Goal: Task Accomplishment & Management: Complete application form

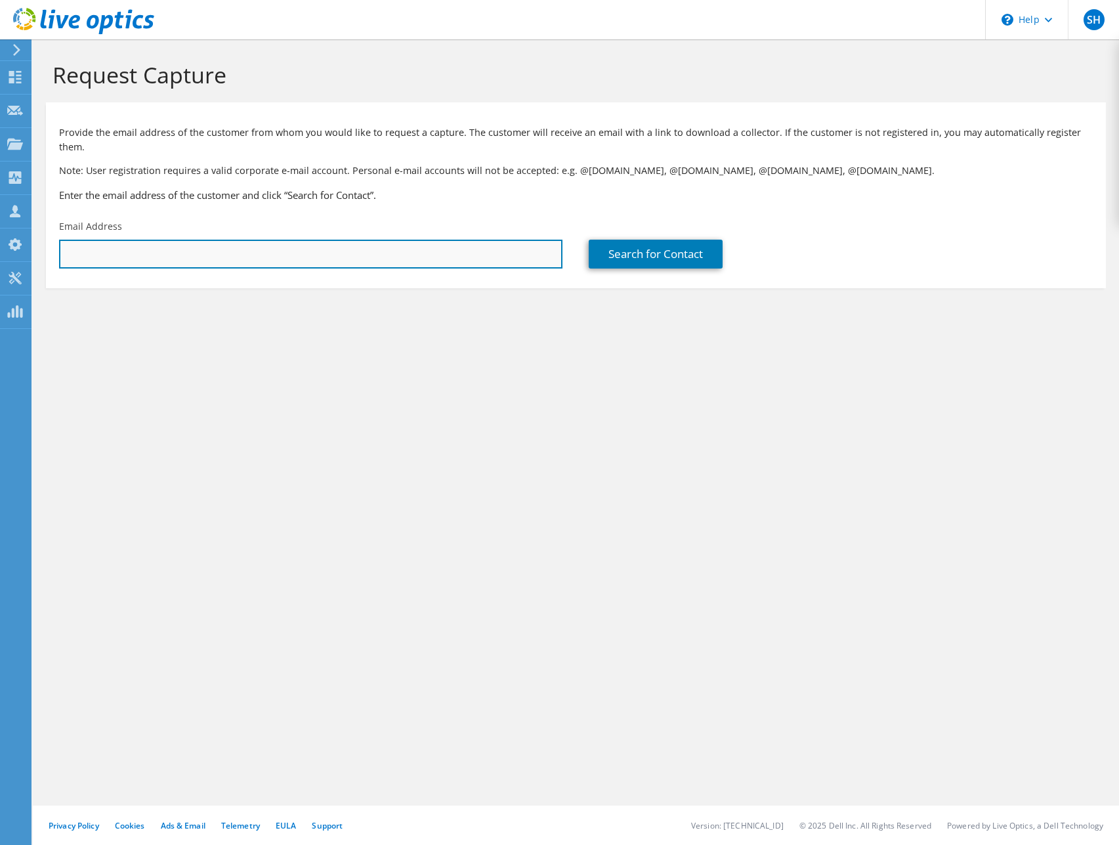
click at [207, 240] on input "text" at bounding box center [310, 254] width 503 height 29
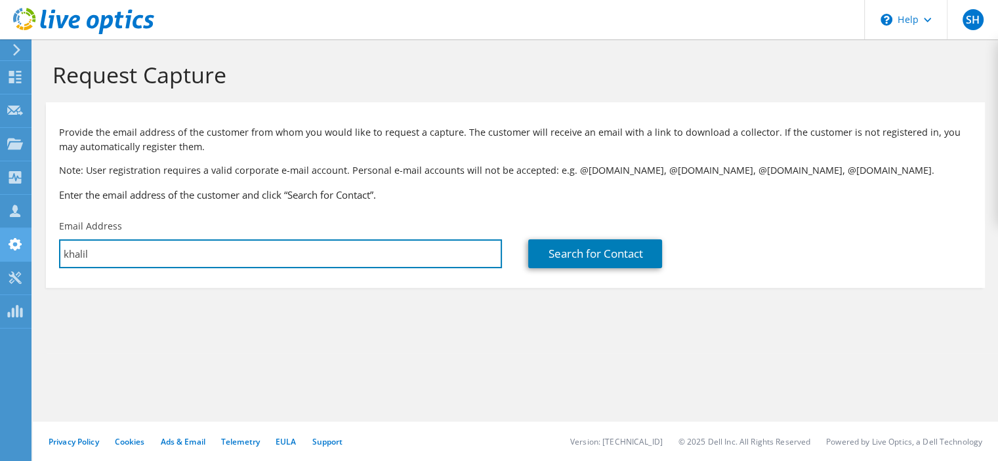
drag, startPoint x: 87, startPoint y: 253, endPoint x: 24, endPoint y: 252, distance: 63.0
click at [27, 252] on div "SH Partner Team Member [PERSON_NAME] [PERSON_NAME][EMAIL_ADDRESS][PERSON_NAME][…" at bounding box center [499, 230] width 998 height 461
paste input "[EMAIL_ADDRESS][PERSON_NAME][DOMAIN_NAME]"
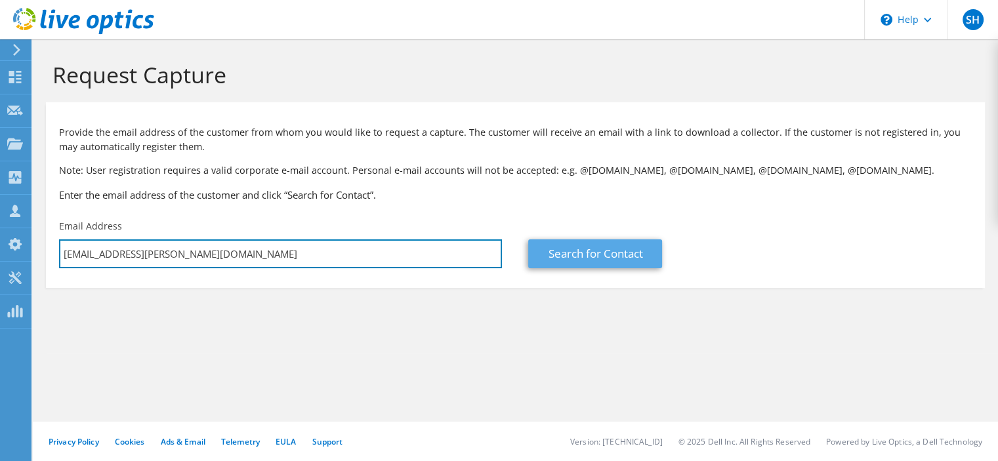
type input "[EMAIL_ADDRESS][PERSON_NAME][DOMAIN_NAME]"
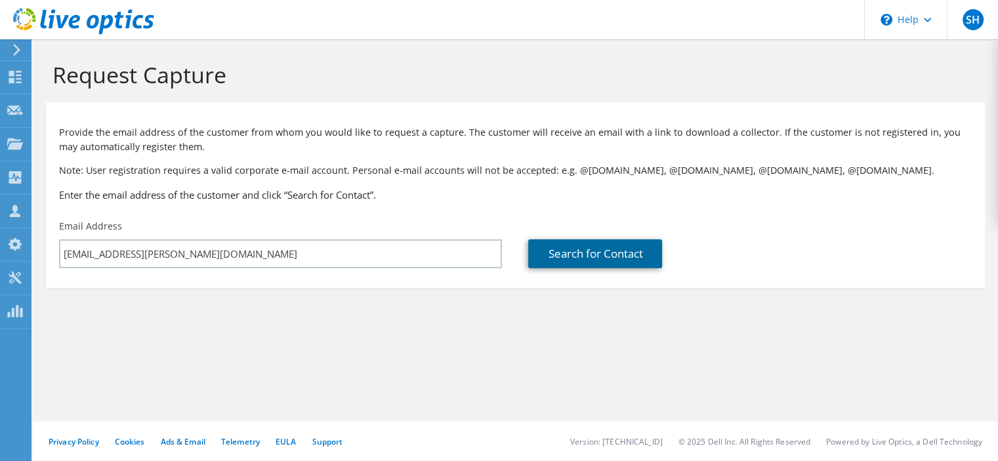
click at [596, 257] on link "Search for Contact" at bounding box center [595, 254] width 134 height 29
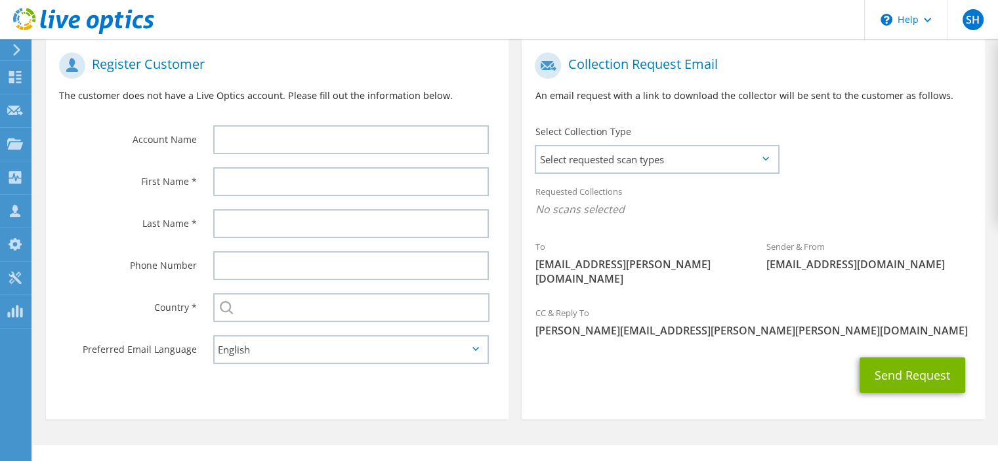
scroll to position [263, 0]
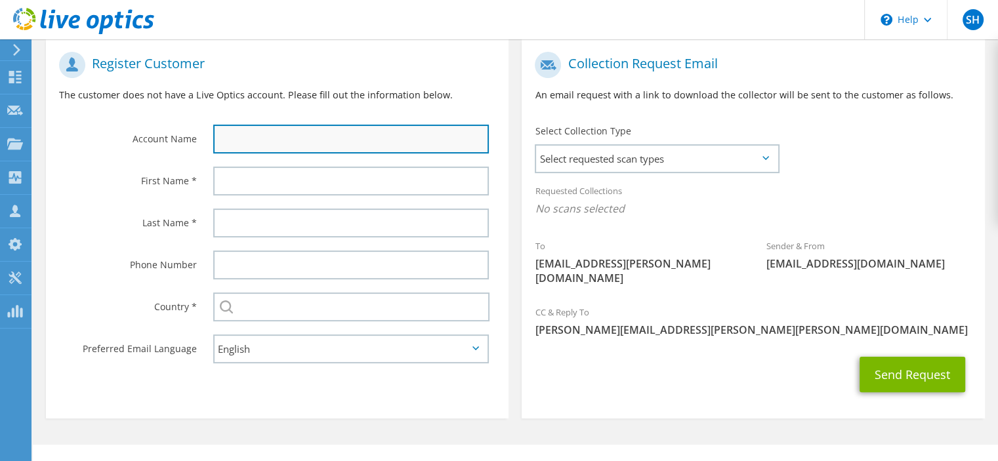
click at [253, 137] on input "text" at bounding box center [351, 139] width 276 height 29
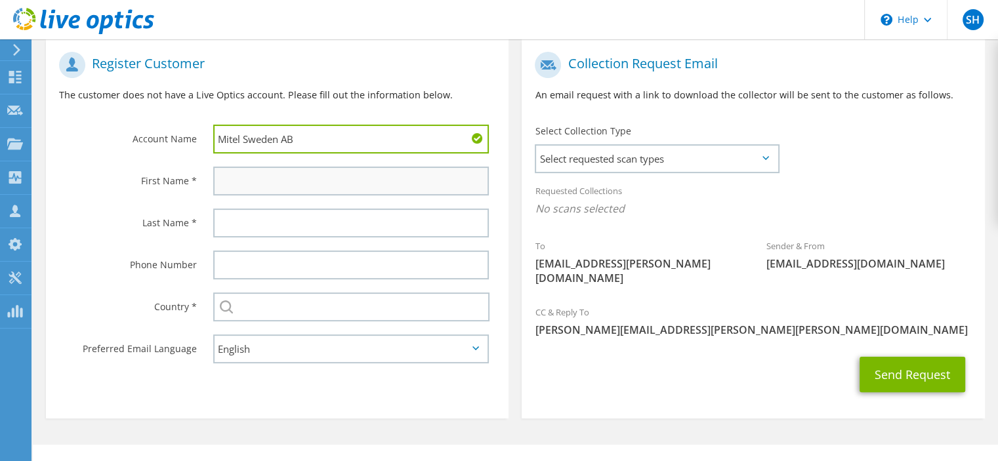
type input "Mitel Sweden AB"
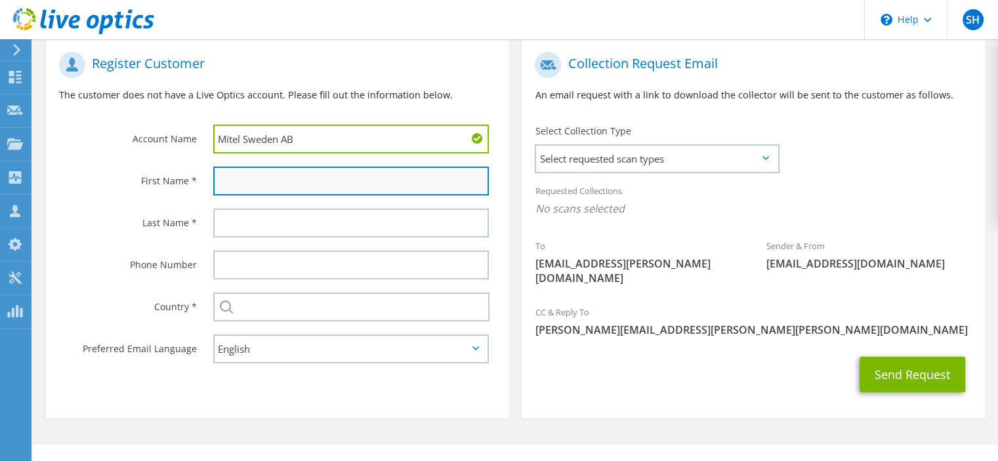
click at [251, 173] on input "text" at bounding box center [351, 181] width 276 height 29
paste input "[EMAIL_ADDRESS][PERSON_NAME][DOMAIN_NAME]"
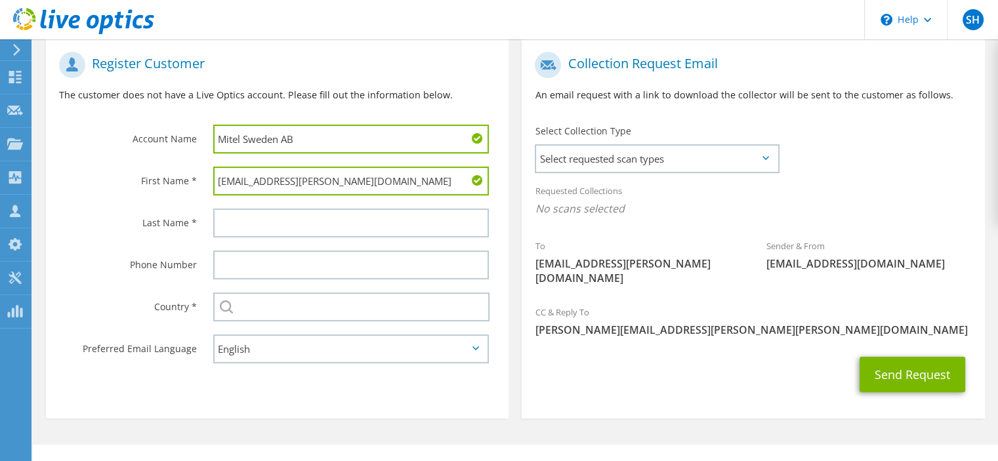
drag, startPoint x: 345, startPoint y: 173, endPoint x: 281, endPoint y: 177, distance: 64.5
click at [281, 177] on input "[EMAIL_ADDRESS][PERSON_NAME][DOMAIN_NAME]" at bounding box center [351, 181] width 276 height 29
type input "khalil"
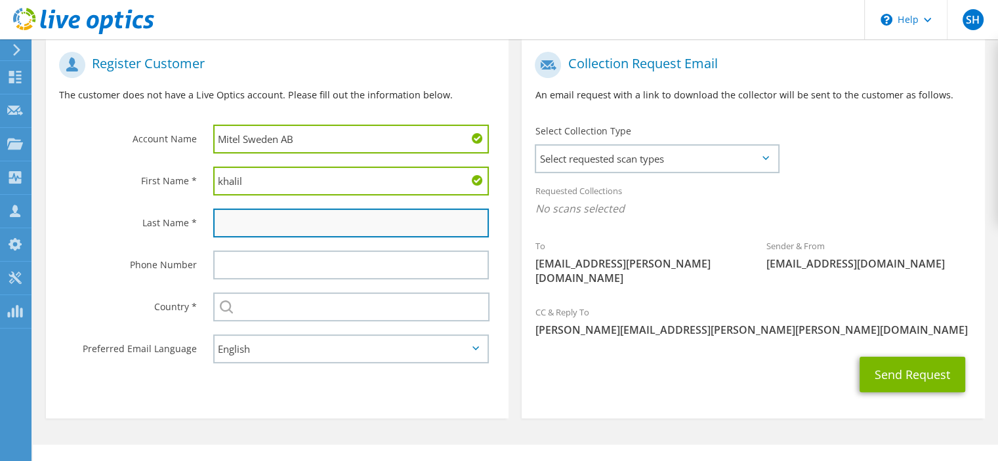
click at [242, 219] on input "text" at bounding box center [351, 223] width 276 height 29
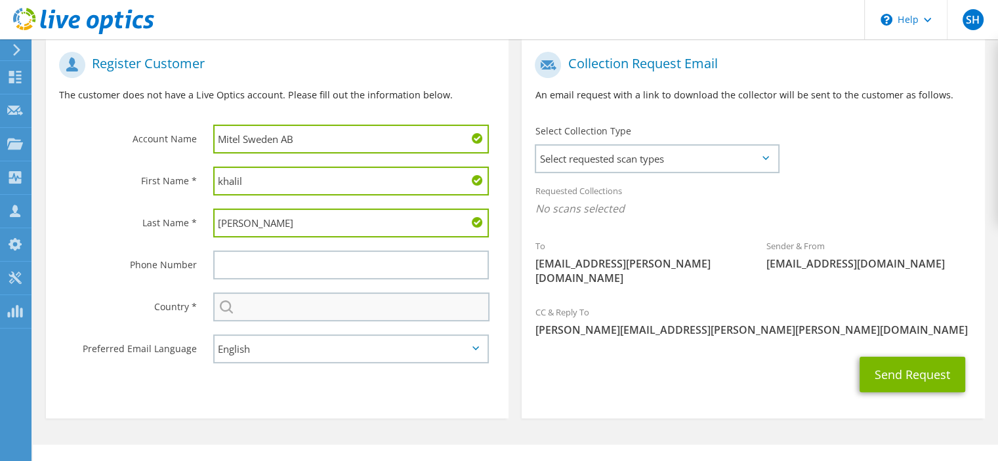
type input "[PERSON_NAME]"
click at [300, 312] on input "text" at bounding box center [351, 307] width 276 height 29
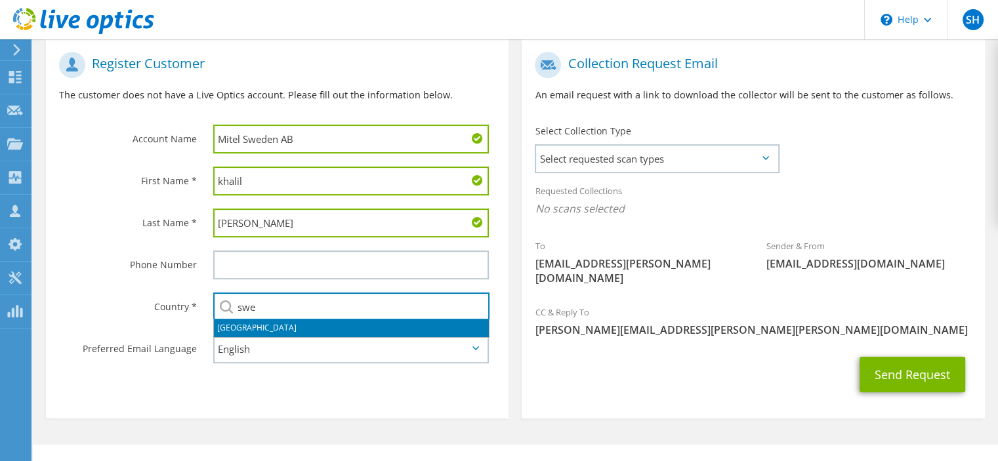
click at [265, 326] on li "[GEOGRAPHIC_DATA]" at bounding box center [351, 328] width 275 height 18
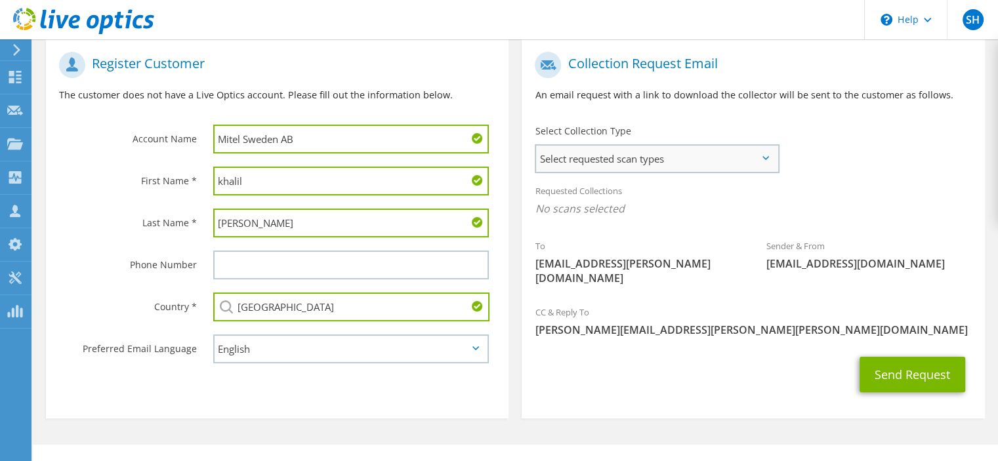
type input "[GEOGRAPHIC_DATA]"
click at [754, 158] on span "Select requested scan types" at bounding box center [657, 159] width 242 height 26
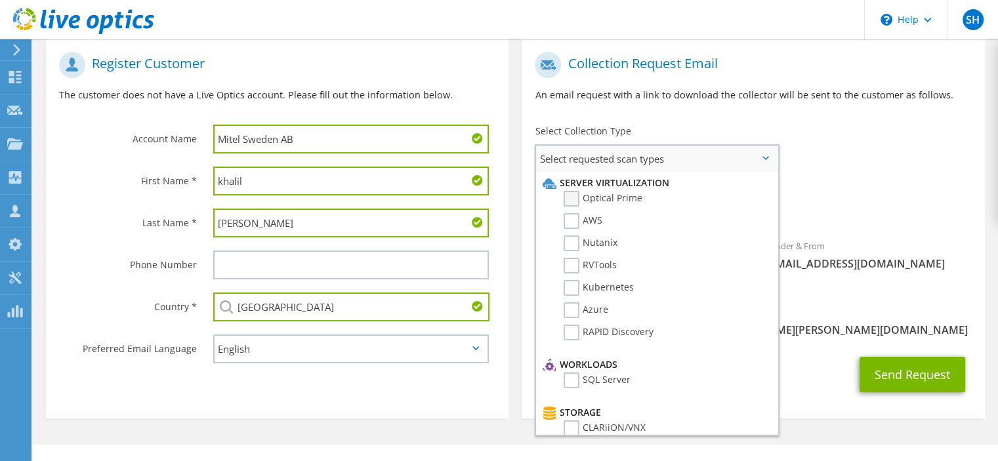
click at [571, 199] on label "Optical Prime" at bounding box center [603, 199] width 79 height 16
click at [0, 0] on input "Optical Prime" at bounding box center [0, 0] width 0 height 0
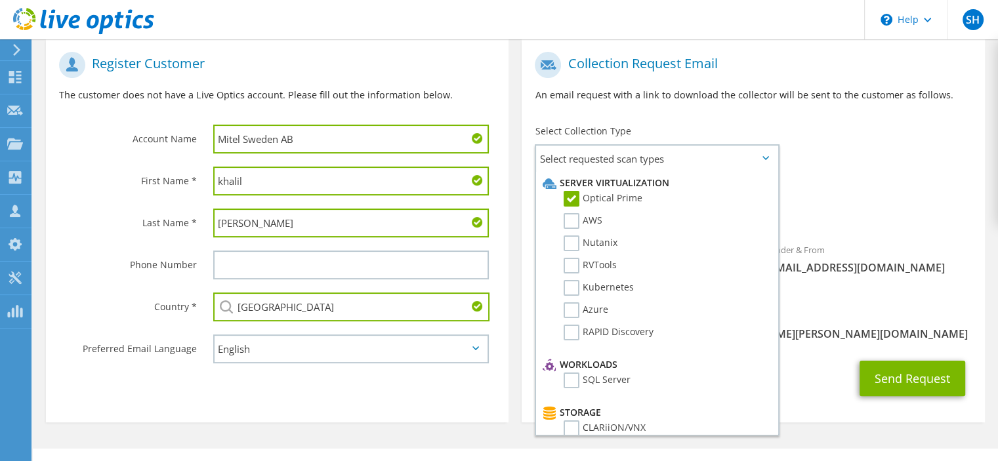
click at [857, 182] on div "Requested Collections No scans selected Optical Prime" at bounding box center [753, 203] width 463 height 53
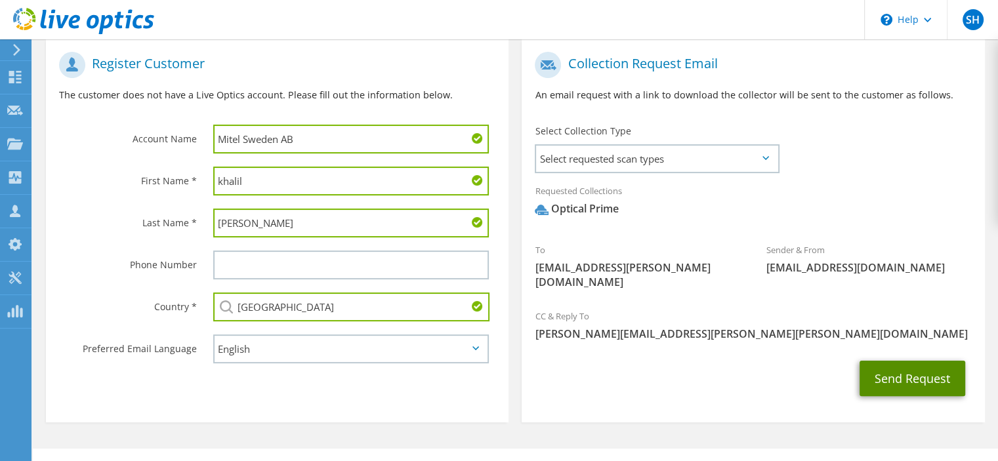
click at [901, 373] on button "Send Request" at bounding box center [913, 378] width 106 height 35
